Goal: Navigation & Orientation: Find specific page/section

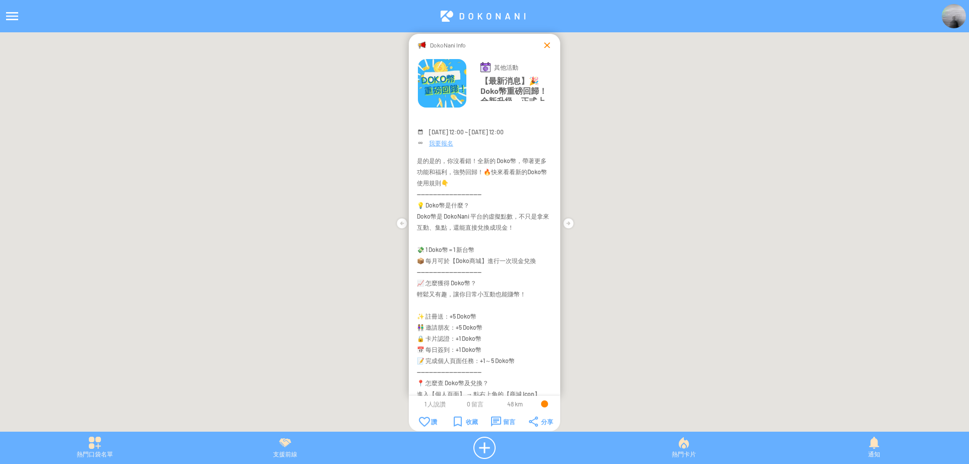
click at [547, 47] on div at bounding box center [547, 45] width 10 height 10
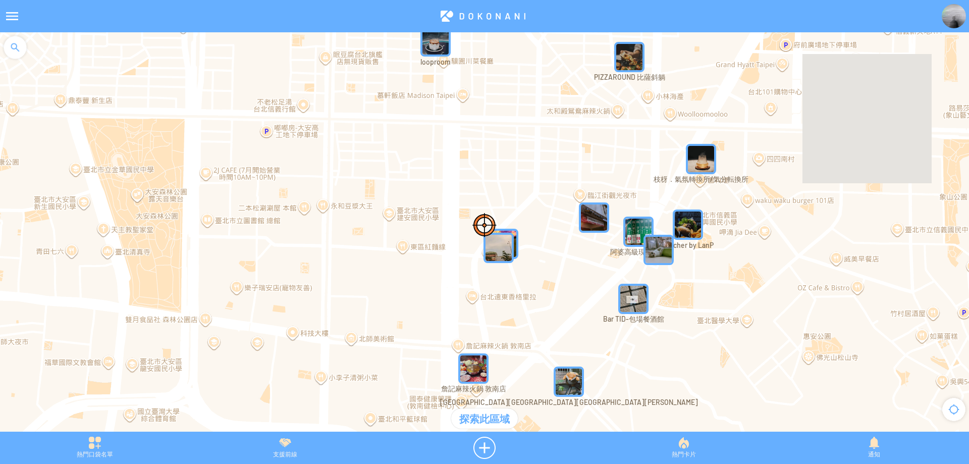
click at [21, 35] on div at bounding box center [15, 47] width 30 height 30
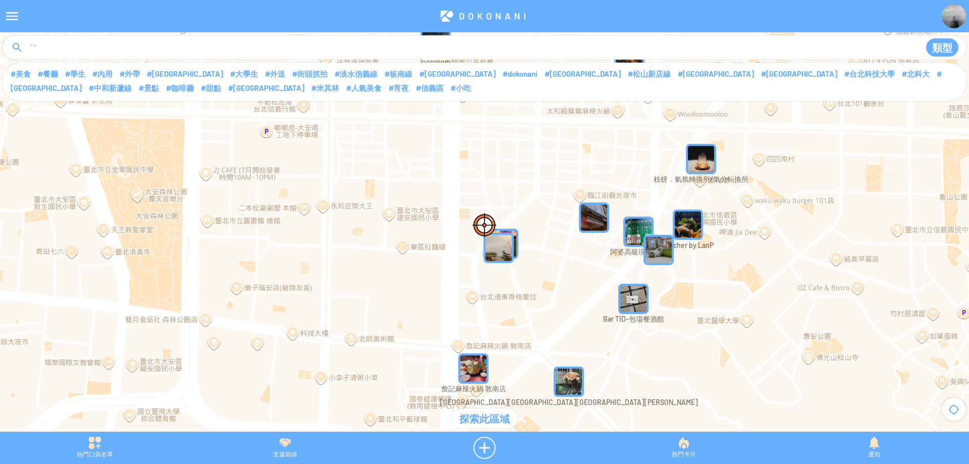
click at [79, 48] on input at bounding box center [470, 47] width 882 height 19
type input "****"
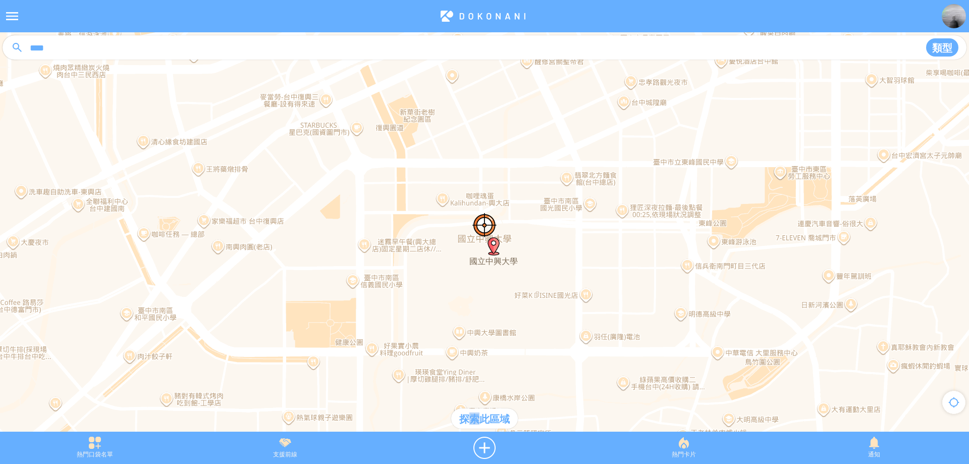
click at [473, 423] on div "探索此區域" at bounding box center [484, 418] width 67 height 20
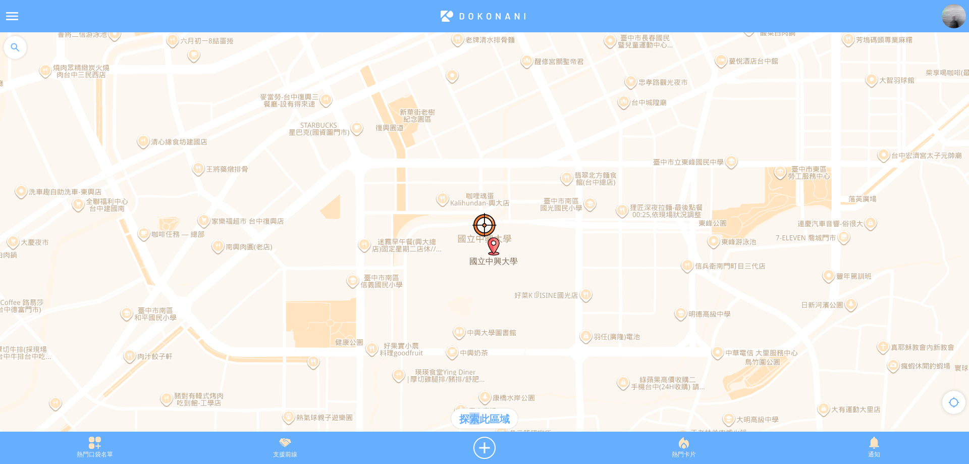
click at [473, 423] on div "探索此區域" at bounding box center [484, 418] width 67 height 20
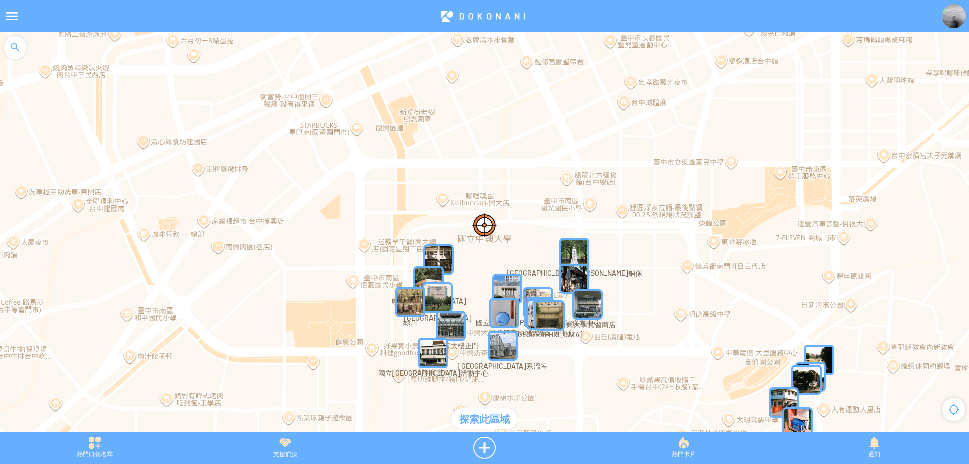
click at [508, 349] on img "PNwmH1Rxv6sMapIcon" at bounding box center [502, 346] width 30 height 30
click at [508, 349] on img "PNwmH1Rxv6sMapIcon" at bounding box center [517, 361] width 61 height 61
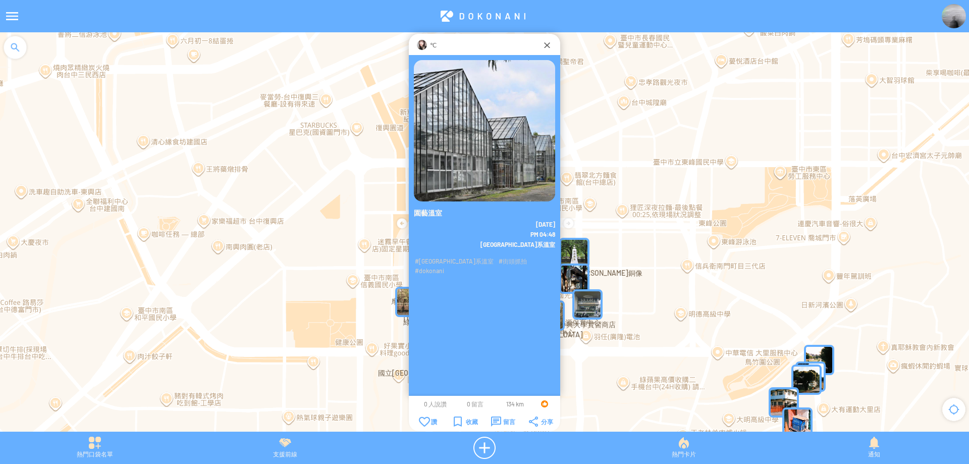
click at [419, 44] on img at bounding box center [422, 45] width 10 height 10
click at [421, 38] on div "℃" at bounding box center [484, 44] width 151 height 21
click at [422, 42] on img at bounding box center [422, 45] width 10 height 10
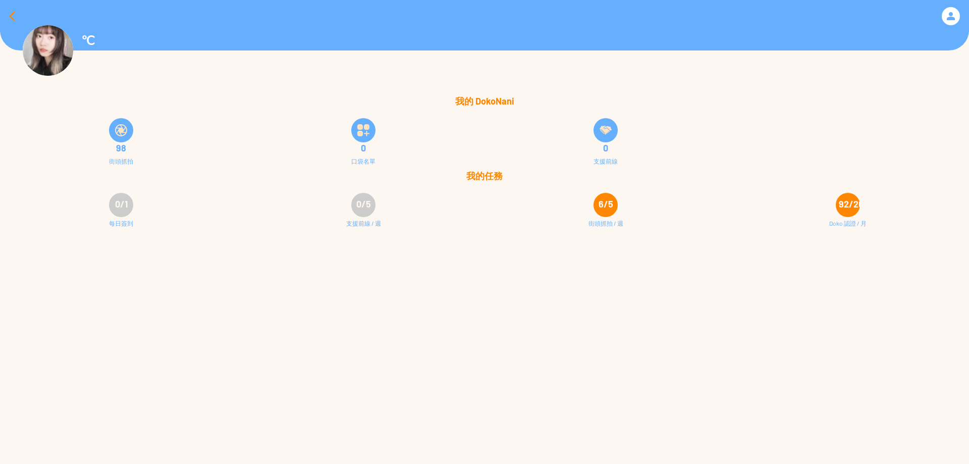
click at [12, 11] on div at bounding box center [12, 16] width 24 height 24
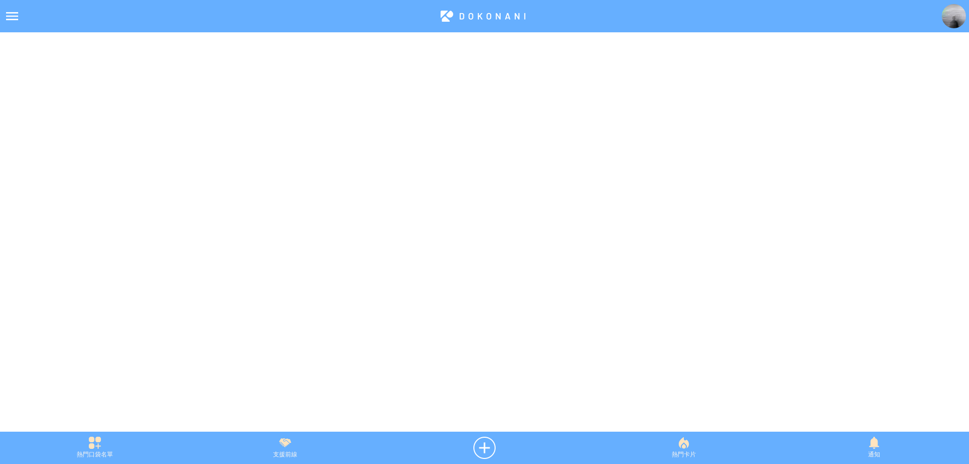
click at [955, 21] on img at bounding box center [954, 16] width 24 height 24
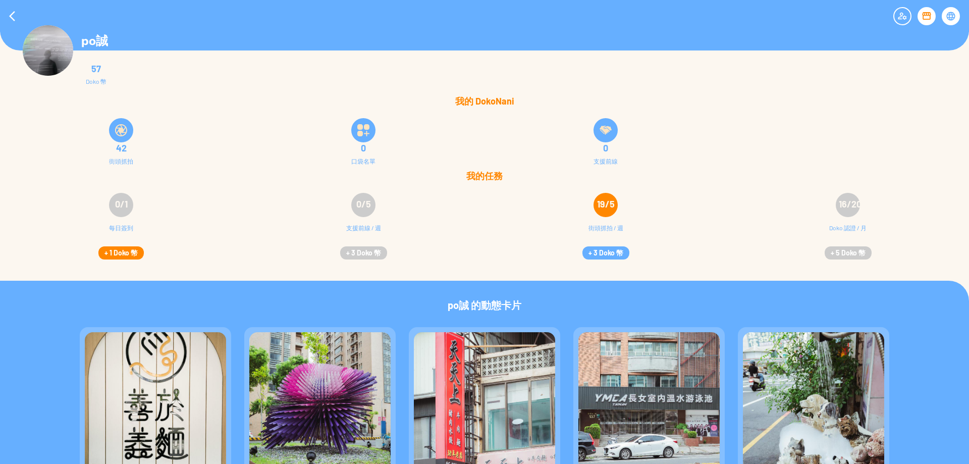
click at [116, 253] on button "+ 1 Doko 幣" at bounding box center [120, 252] width 45 height 13
click at [615, 248] on button "+ 3 Doko 幣" at bounding box center [605, 252] width 47 height 13
